Goal: Transaction & Acquisition: Purchase product/service

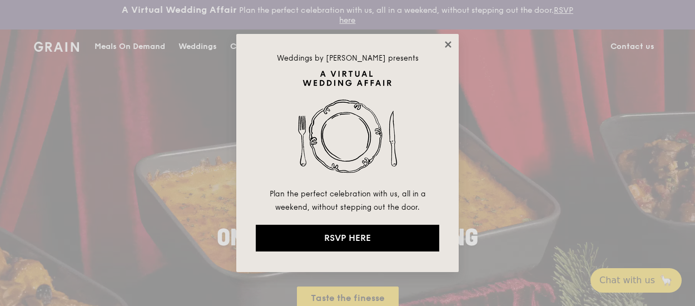
click at [448, 46] on icon at bounding box center [448, 45] width 10 height 10
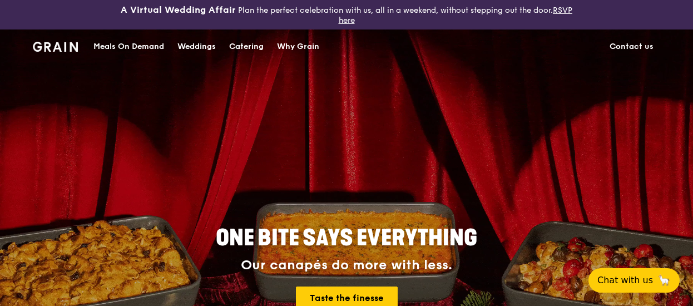
click at [258, 41] on div "Catering" at bounding box center [246, 46] width 34 height 33
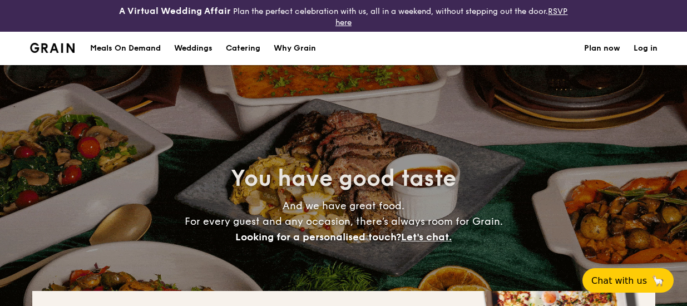
select select
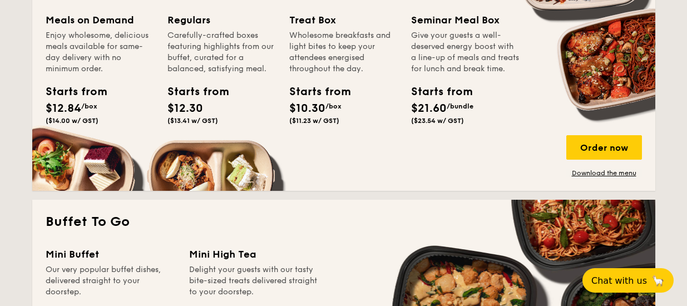
scroll to position [779, 0]
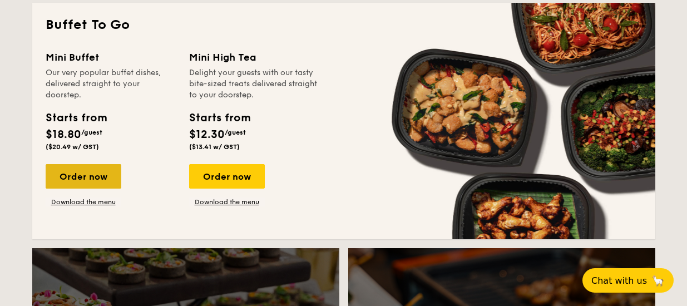
click at [90, 174] on div "Order now" at bounding box center [84, 176] width 76 height 24
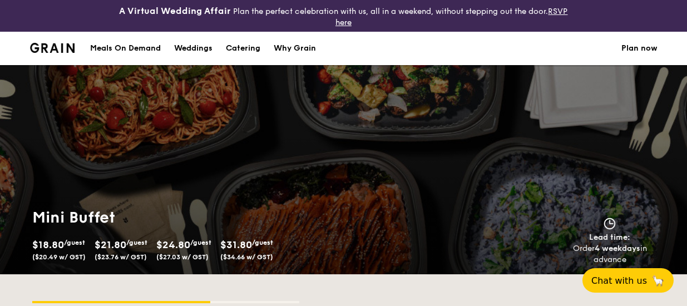
scroll to position [353, 0]
